Goal: Task Accomplishment & Management: Manage account settings

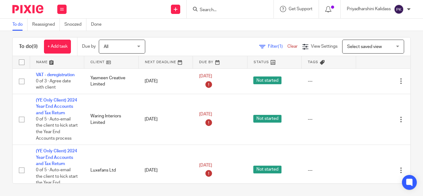
scroll to position [347, 0]
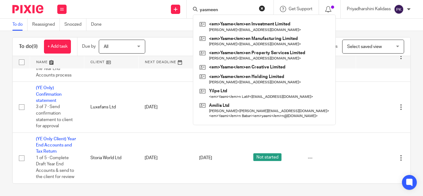
click at [236, 12] on input "yasmeen" at bounding box center [227, 10] width 56 height 6
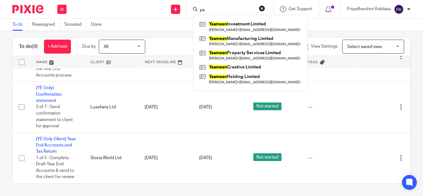
type input "y"
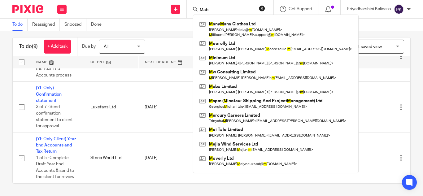
type input "[PERSON_NAME]"
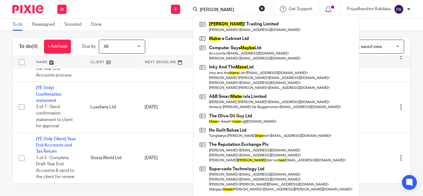
drag, startPoint x: 224, startPoint y: 7, endPoint x: 197, endPoint y: 9, distance: 27.9
click at [197, 9] on div "Mabe" at bounding box center [229, 9] width 72 height 8
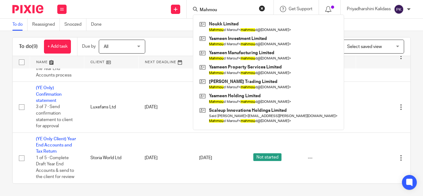
click at [222, 6] on form "Mahmou" at bounding box center [232, 9] width 66 height 8
click at [218, 8] on input "Mahmou" at bounding box center [227, 10] width 56 height 6
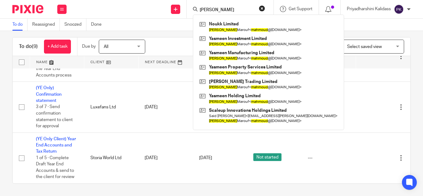
type input "Mahmoud"
drag, startPoint x: 227, startPoint y: 8, endPoint x: 147, endPoint y: 7, distance: 79.5
click at [147, 7] on div "Send new email Create task Add client Mahmoud Noukk Limited Mahmoud Marouf < ma…" at bounding box center [248, 9] width 350 height 18
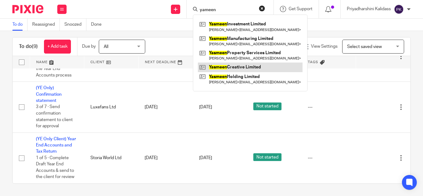
type input "yameen"
click at [230, 69] on link at bounding box center [250, 67] width 105 height 9
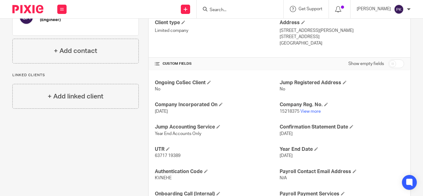
scroll to position [204, 0]
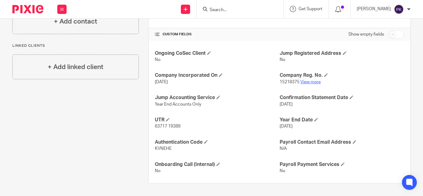
click at [313, 80] on link "View more" at bounding box center [310, 82] width 20 height 4
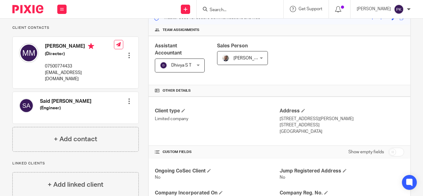
scroll to position [77, 0]
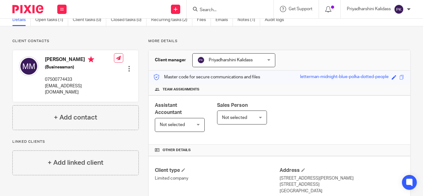
scroll to position [24, 0]
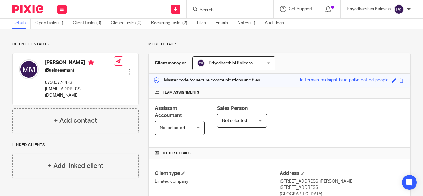
click at [227, 13] on div at bounding box center [230, 9] width 87 height 18
click at [220, 9] on input "Search" at bounding box center [227, 10] width 56 height 6
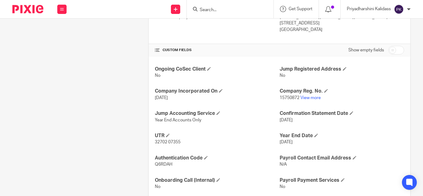
scroll to position [191, 0]
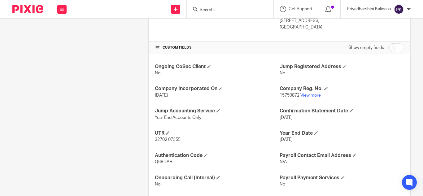
click at [307, 96] on link "View more" at bounding box center [310, 95] width 20 height 4
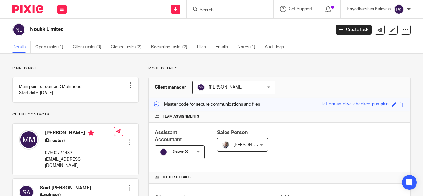
click at [219, 11] on input "Search" at bounding box center [227, 10] width 56 height 6
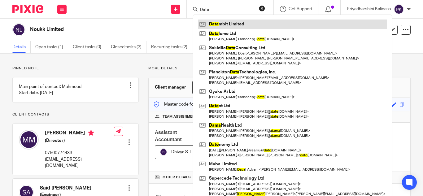
type input "Data"
click at [228, 27] on link at bounding box center [292, 23] width 189 height 9
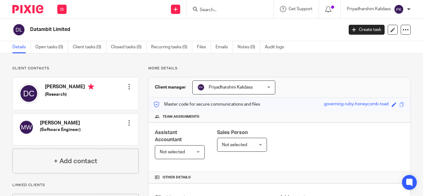
scroll to position [160, 0]
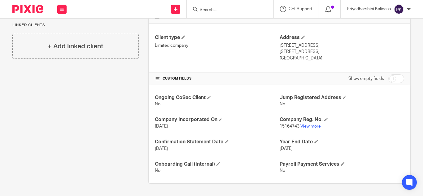
click at [309, 124] on link "View more" at bounding box center [310, 126] width 20 height 4
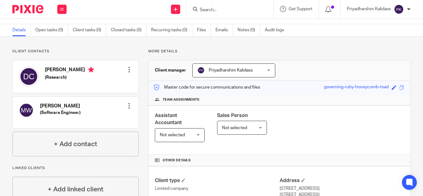
scroll to position [0, 0]
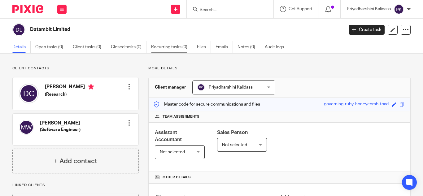
click at [174, 46] on link "Recurring tasks (0)" at bounding box center [171, 47] width 41 height 12
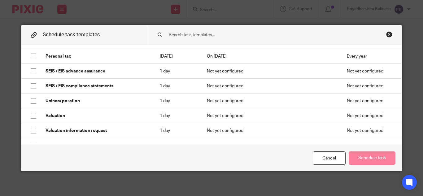
scroll to position [497, 0]
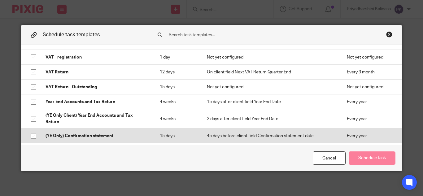
click at [28, 135] on input "checkbox" at bounding box center [34, 136] width 12 height 12
checkbox input "true"
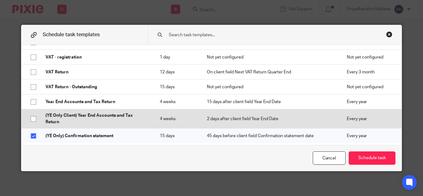
click at [32, 118] on input "checkbox" at bounding box center [34, 119] width 12 height 12
checkbox input "true"
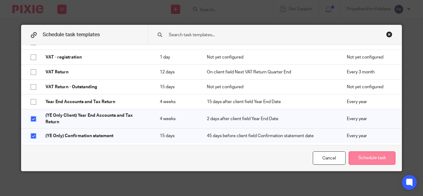
click at [364, 159] on button "Schedule task" at bounding box center [372, 157] width 47 height 13
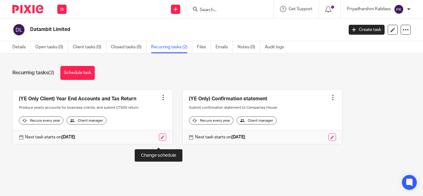
click at [159, 141] on link at bounding box center [162, 136] width 7 height 7
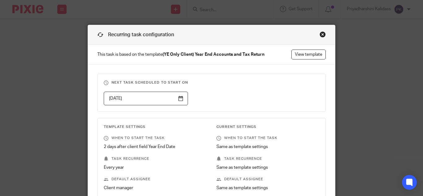
click at [180, 97] on input "2025-10-02" at bounding box center [146, 99] width 84 height 14
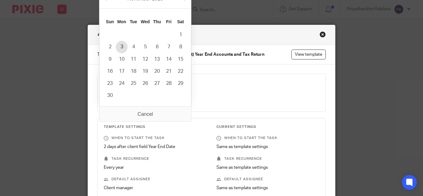
type input "2025-11-03"
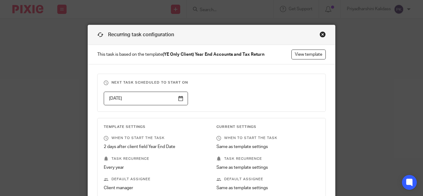
scroll to position [110, 0]
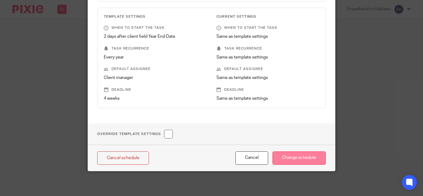
click at [310, 160] on input "Change schedule" at bounding box center [298, 157] width 53 height 13
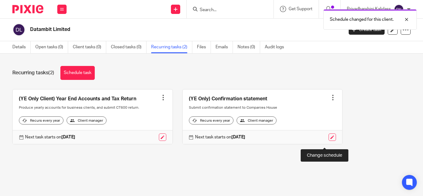
click at [328, 141] on link at bounding box center [331, 136] width 7 height 7
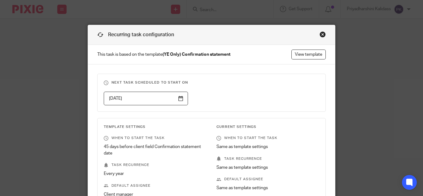
click at [176, 95] on input "[DATE]" at bounding box center [146, 99] width 84 height 14
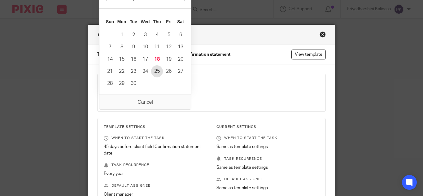
type input "[DATE]"
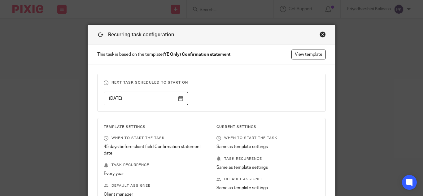
scroll to position [116, 0]
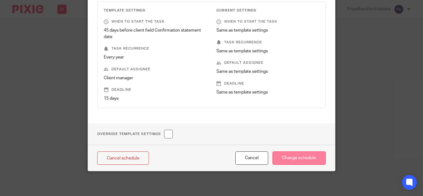
click at [304, 159] on input "Change schedule" at bounding box center [298, 157] width 53 height 13
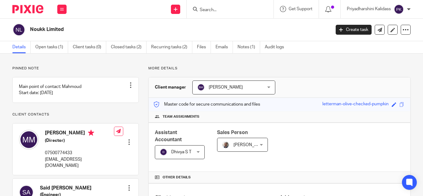
scroll to position [77, 0]
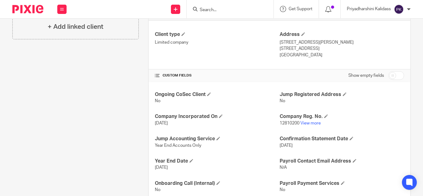
scroll to position [163, 0]
click at [309, 123] on link "View more" at bounding box center [310, 123] width 20 height 4
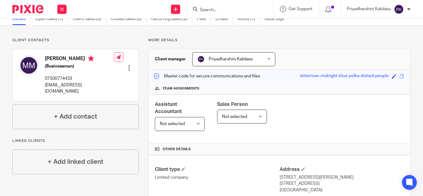
scroll to position [0, 0]
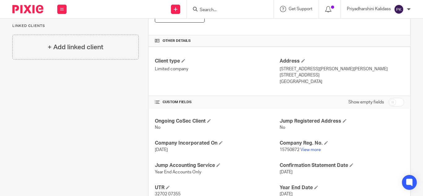
scroll to position [150, 0]
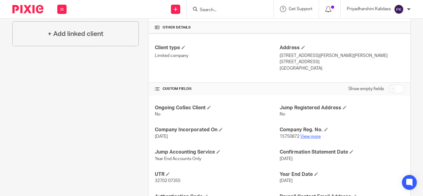
click at [313, 136] on link "View more" at bounding box center [310, 136] width 20 height 4
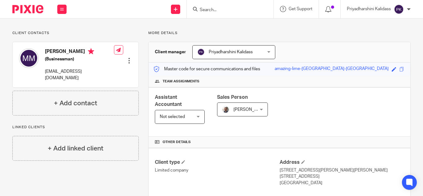
scroll to position [0, 0]
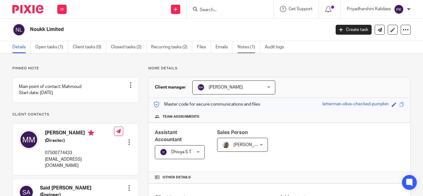
click at [241, 45] on link "Notes (1)" at bounding box center [248, 47] width 23 height 12
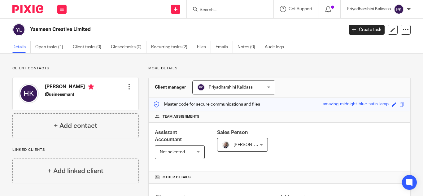
click at [214, 11] on input "Search" at bounding box center [227, 10] width 56 height 6
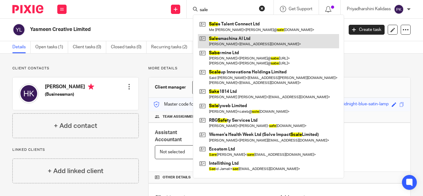
type input "sale"
click at [221, 44] on link at bounding box center [268, 41] width 141 height 14
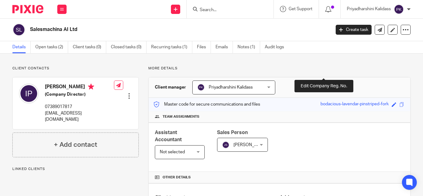
scroll to position [204, 0]
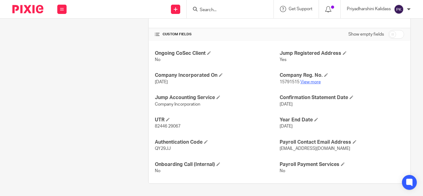
click at [309, 82] on link "View more" at bounding box center [310, 82] width 20 height 4
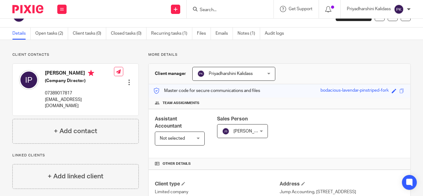
scroll to position [0, 0]
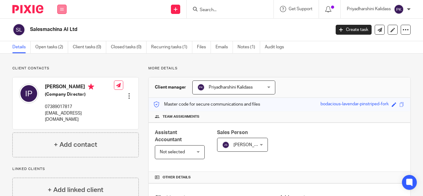
click at [64, 11] on button at bounding box center [61, 9] width 9 height 9
click at [60, 28] on link "Work" at bounding box center [59, 29] width 10 height 4
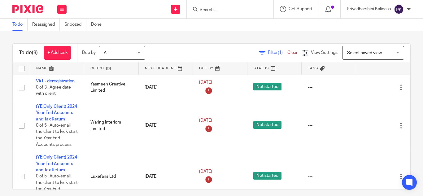
click at [204, 11] on input "Search" at bounding box center [227, 10] width 56 height 6
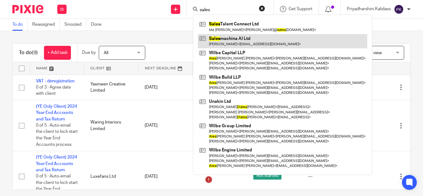
type input "sales"
click at [231, 39] on link at bounding box center [282, 41] width 169 height 14
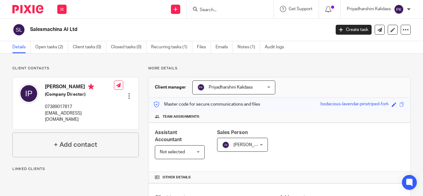
scroll to position [180, 0]
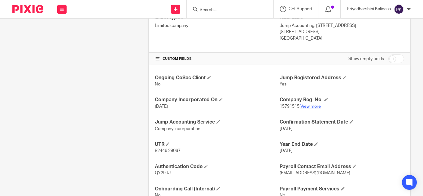
click at [305, 108] on link "View more" at bounding box center [310, 106] width 20 height 4
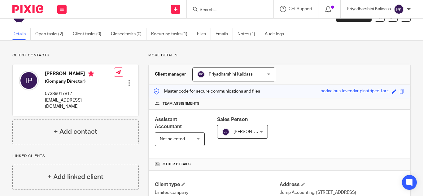
scroll to position [0, 0]
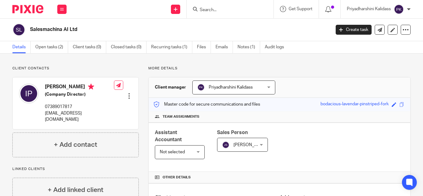
click at [232, 13] on input "Search" at bounding box center [227, 10] width 56 height 6
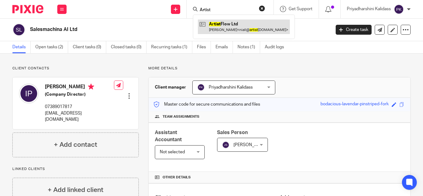
type input "Artist"
click at [234, 24] on link at bounding box center [244, 26] width 92 height 14
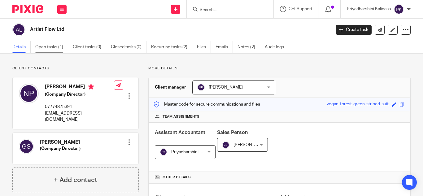
click at [61, 48] on link "Open tasks (1)" at bounding box center [51, 47] width 33 height 12
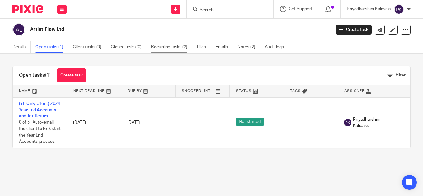
click at [176, 47] on link "Recurring tasks (2)" at bounding box center [171, 47] width 41 height 12
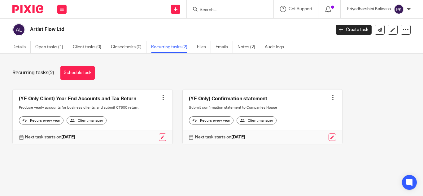
click at [213, 8] on input "Search" at bounding box center [227, 10] width 56 height 6
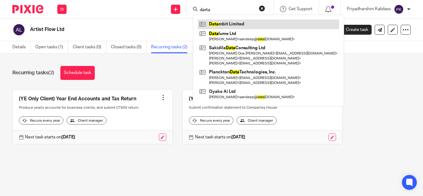
type input "darta"
click at [219, 24] on link at bounding box center [268, 23] width 141 height 9
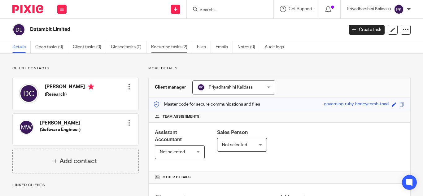
click at [182, 50] on link "Recurring tasks (2)" at bounding box center [171, 47] width 41 height 12
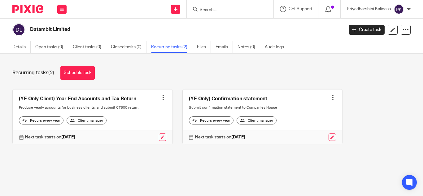
click at [213, 10] on input "Search" at bounding box center [227, 10] width 56 height 6
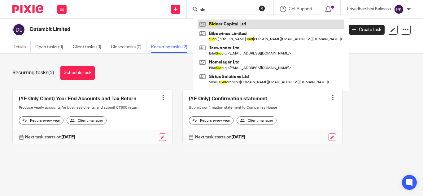
type input "sid"
click at [234, 28] on link at bounding box center [271, 23] width 146 height 9
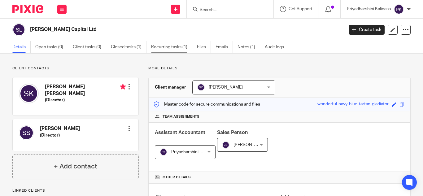
click at [168, 49] on link "Recurring tasks (1)" at bounding box center [171, 47] width 41 height 12
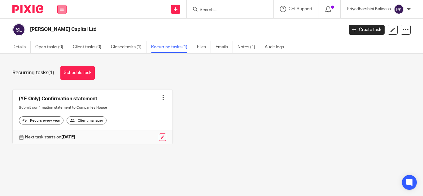
click at [64, 7] on button at bounding box center [61, 9] width 9 height 9
click at [59, 28] on link "Work" at bounding box center [59, 29] width 10 height 4
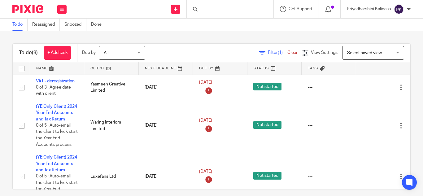
click at [207, 8] on div at bounding box center [230, 9] width 87 height 18
click at [210, 10] on input "Search" at bounding box center [227, 10] width 56 height 6
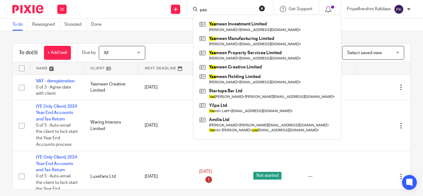
click at [215, 9] on input "yas" at bounding box center [227, 10] width 56 height 6
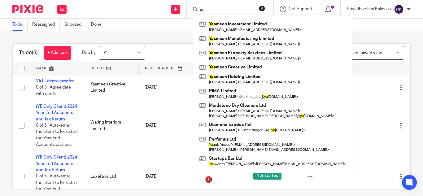
type input "y"
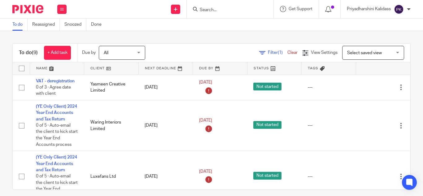
click at [220, 8] on input "Search" at bounding box center [227, 10] width 56 height 6
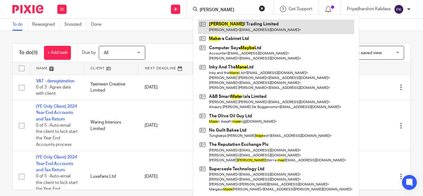
type input "Mabe"
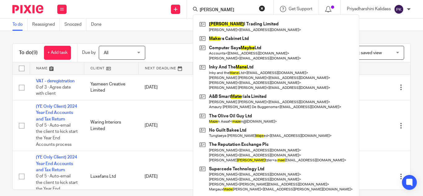
click at [162, 37] on div "To do (9) + Add task Due by All All Today Tomorrow This week Next week This mon…" at bounding box center [211, 113] width 423 height 165
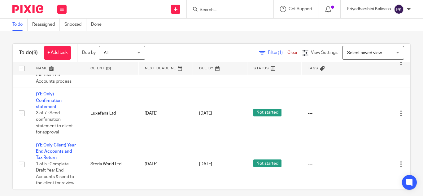
scroll to position [347, 0]
click at [205, 12] on input "Search" at bounding box center [227, 10] width 56 height 6
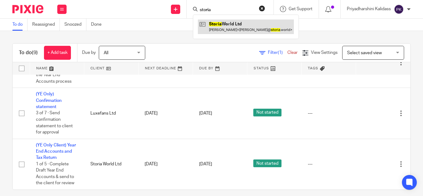
type input "storia"
click at [227, 25] on link at bounding box center [246, 26] width 96 height 14
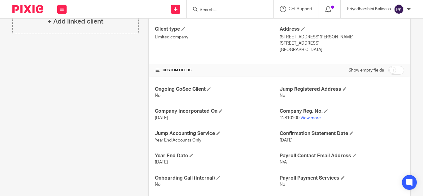
scroll to position [182, 0]
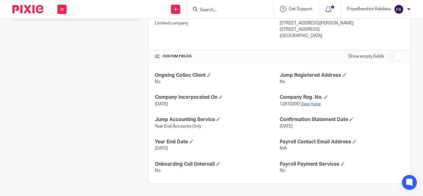
click at [307, 103] on link "View more" at bounding box center [310, 104] width 20 height 4
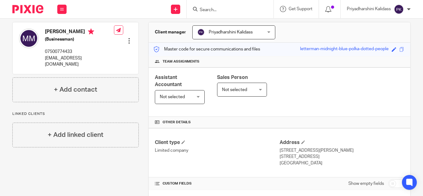
scroll to position [0, 0]
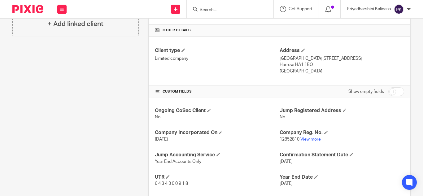
scroll to position [204, 0]
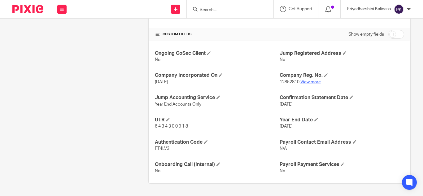
click at [309, 81] on link "View more" at bounding box center [310, 82] width 20 height 4
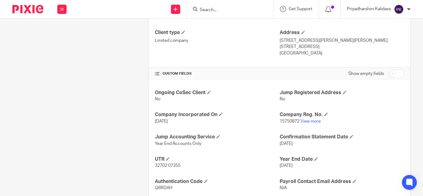
scroll to position [204, 0]
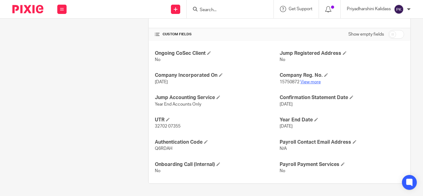
click at [313, 82] on link "View more" at bounding box center [310, 82] width 20 height 4
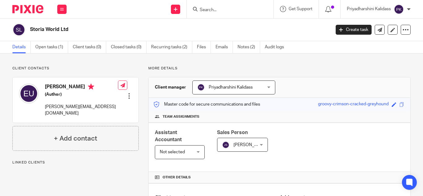
scroll to position [172, 0]
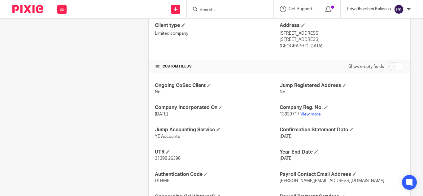
click at [305, 115] on link "View more" at bounding box center [310, 114] width 20 height 4
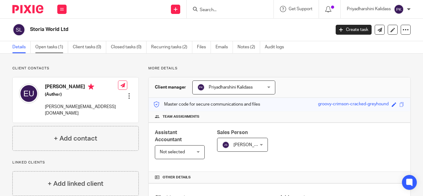
click at [63, 49] on link "Open tasks (1)" at bounding box center [51, 47] width 33 height 12
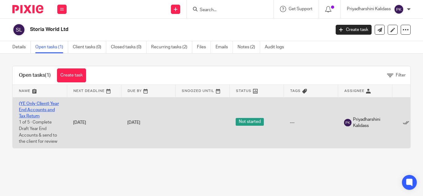
click at [40, 109] on link "(YE Only Client) Year End Accounts and Tax Return" at bounding box center [39, 110] width 40 height 17
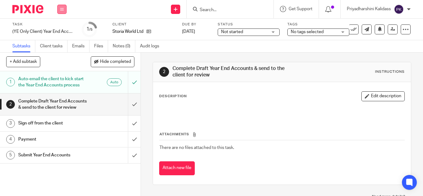
click at [65, 11] on button at bounding box center [61, 9] width 9 height 9
click at [61, 28] on link "Work" at bounding box center [59, 29] width 11 height 4
